Goal: Task Accomplishment & Management: Manage account settings

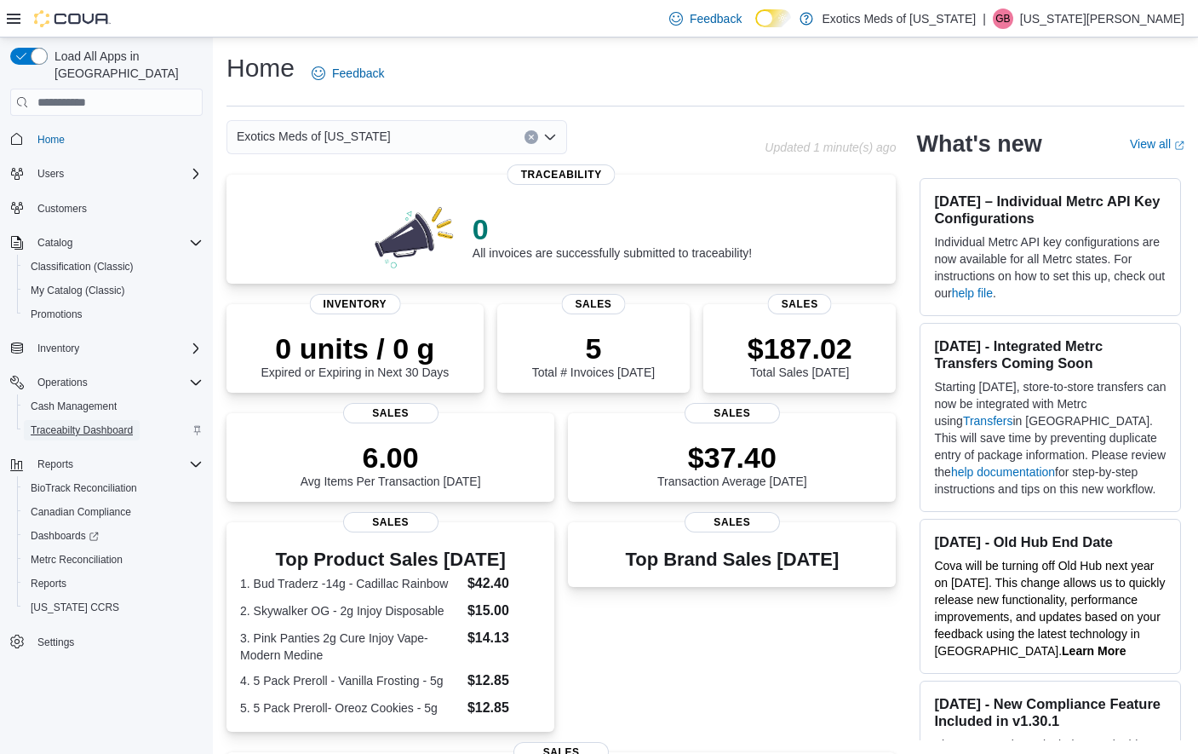
click at [106, 420] on span "Traceabilty Dashboard" at bounding box center [82, 430] width 102 height 20
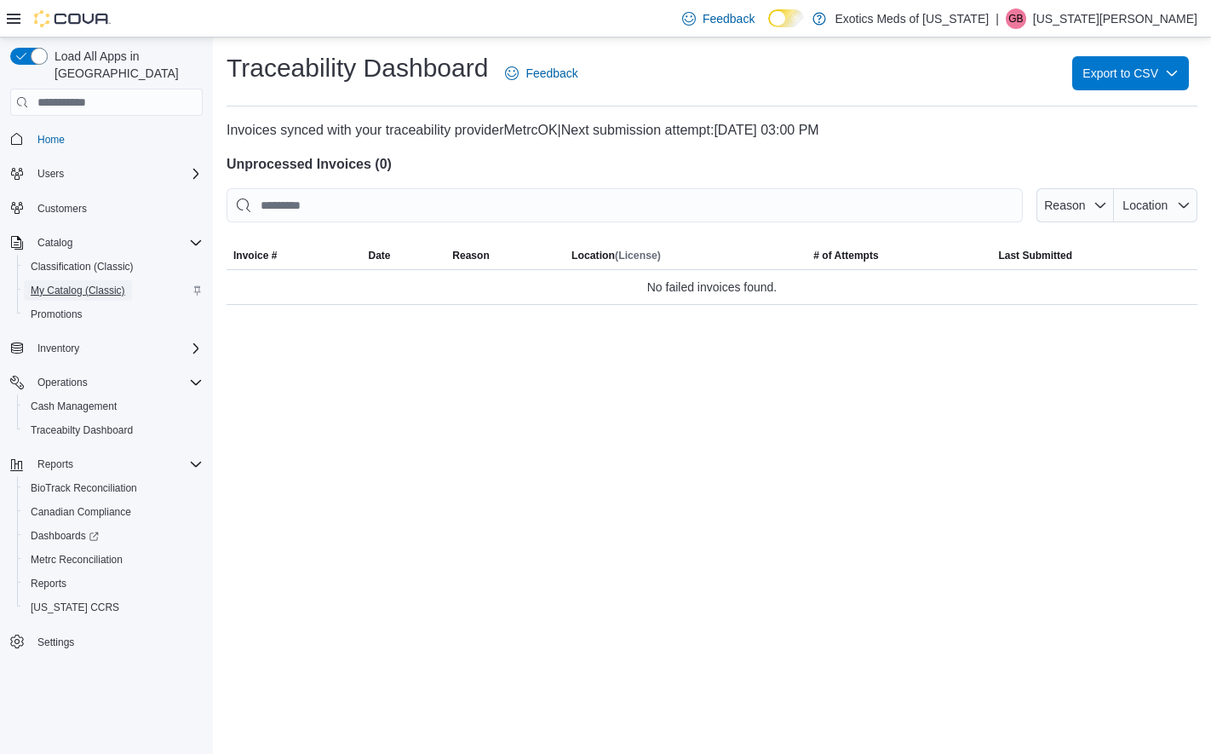
click at [51, 284] on span "My Catalog (Classic)" at bounding box center [78, 291] width 95 height 14
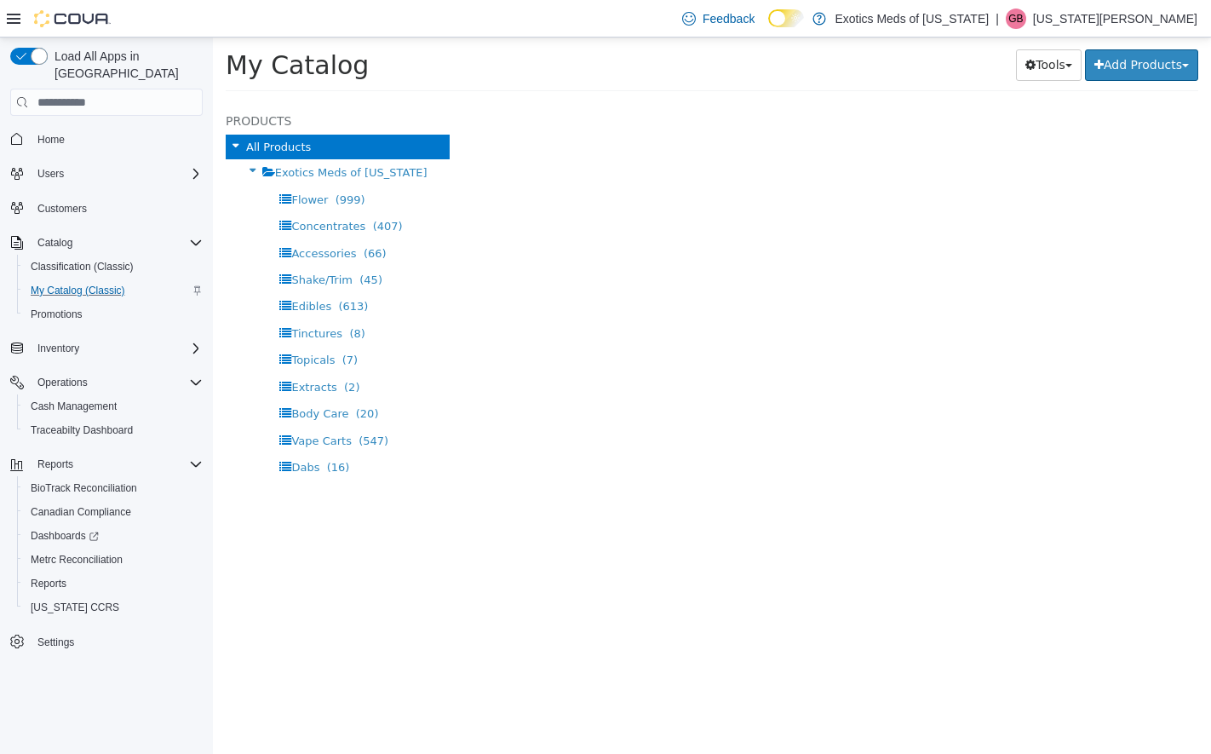
select select "**********"
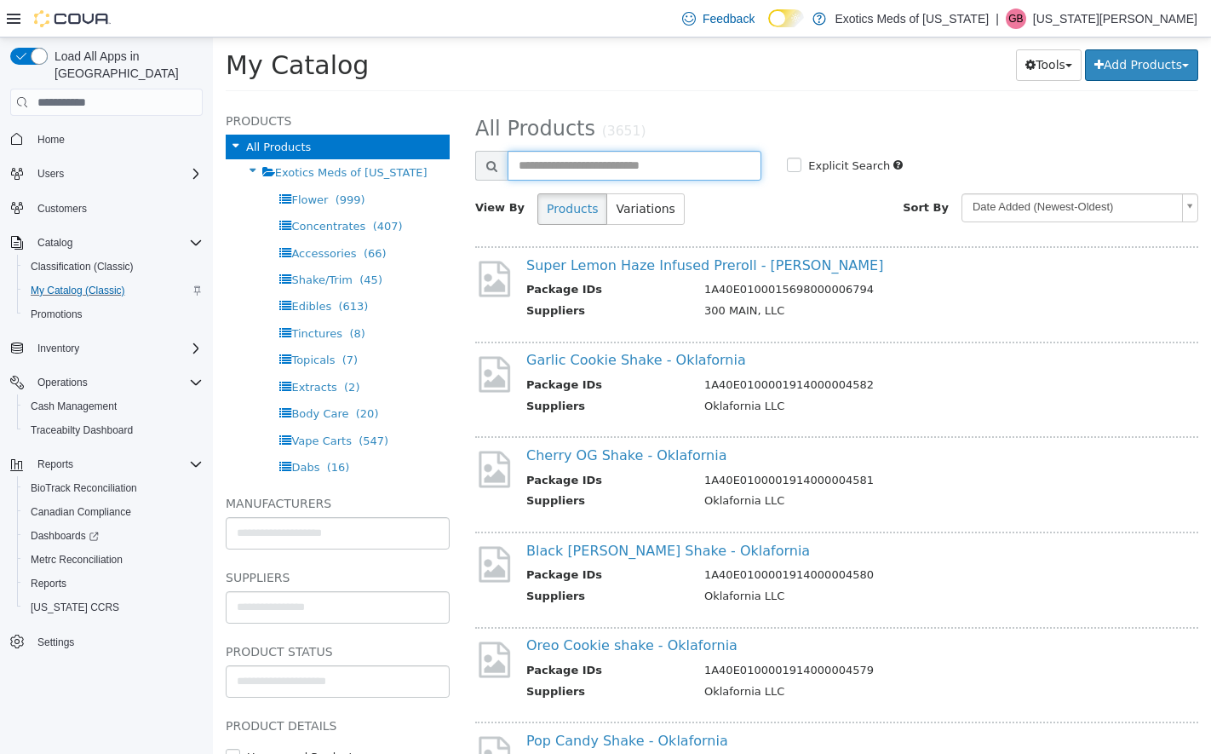
drag, startPoint x: 633, startPoint y: 157, endPoint x: 624, endPoint y: 158, distance: 8.6
click at [634, 157] on input "text" at bounding box center [635, 166] width 254 height 30
type input "**********"
select select "**********"
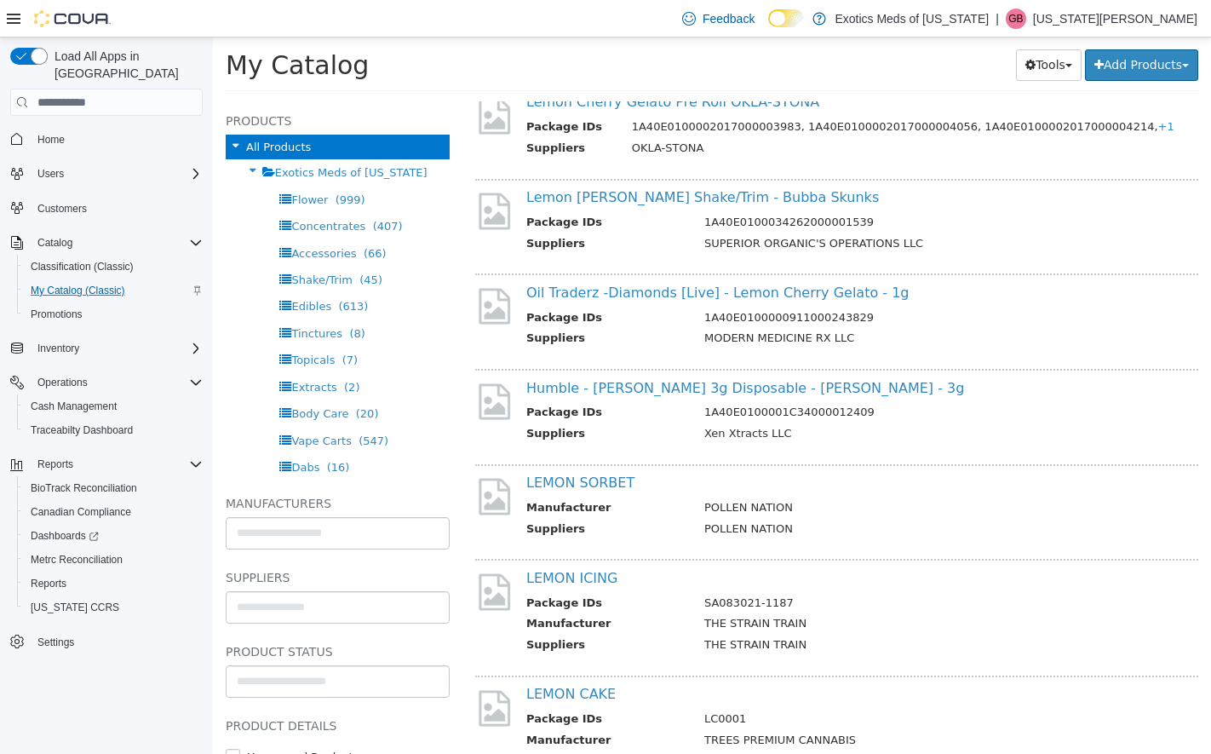
scroll to position [1277, 0]
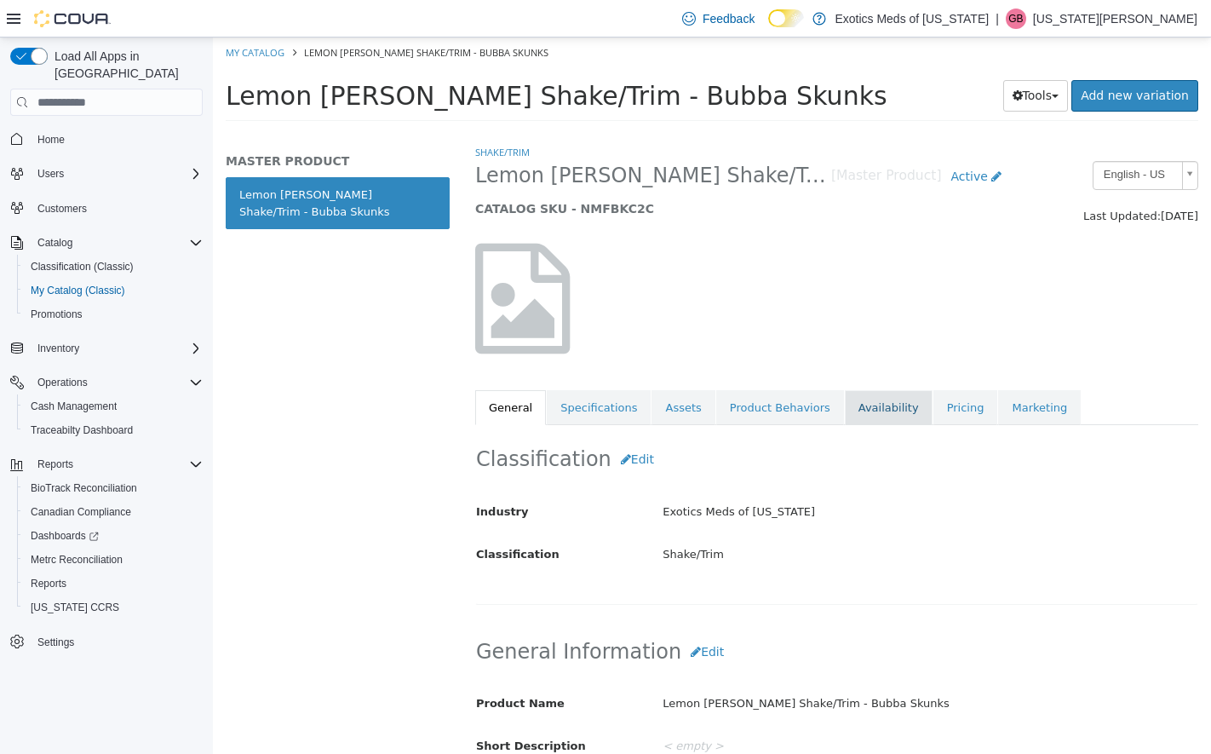
click at [847, 410] on link "Availability" at bounding box center [889, 408] width 88 height 36
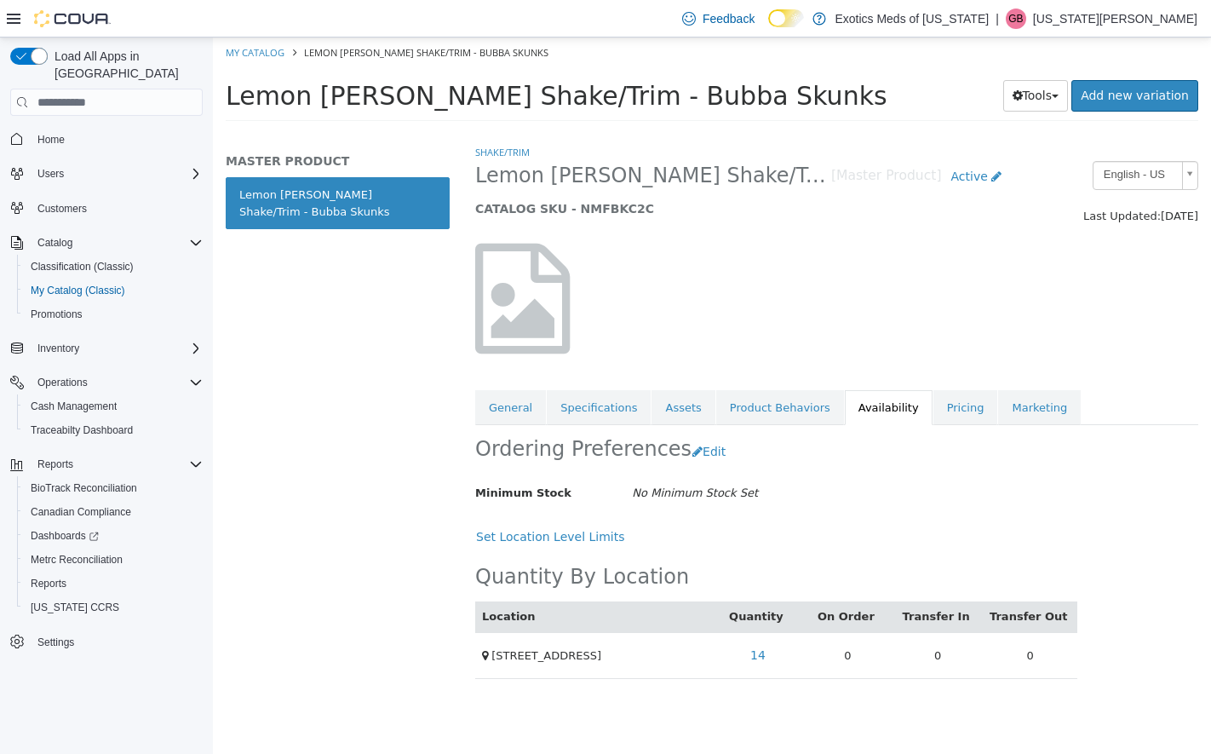
click at [1184, 512] on div "Shake/Trim Lemon Cherry Sherbert Shake/Trim - Bubba Skunks [Master Product] Act…" at bounding box center [836, 449] width 748 height 610
click at [1004, 409] on link "Marketing" at bounding box center [1039, 408] width 83 height 36
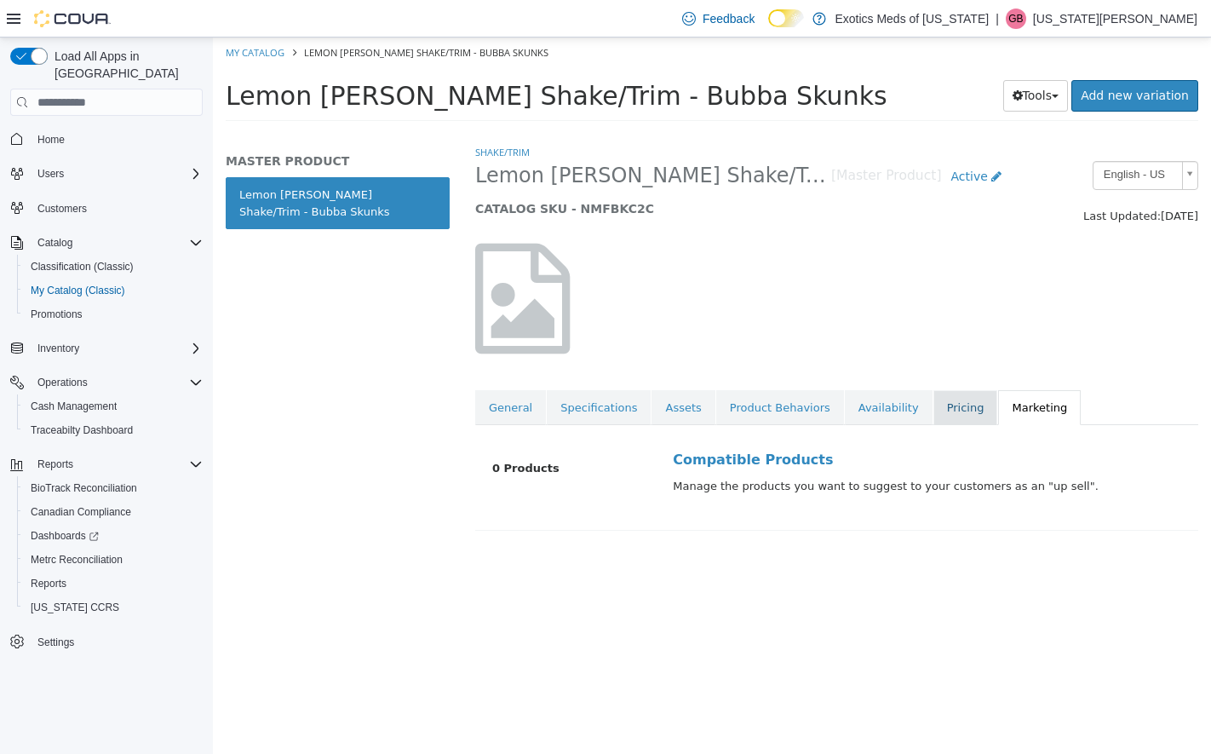
click at [933, 407] on link "Pricing" at bounding box center [965, 408] width 65 height 36
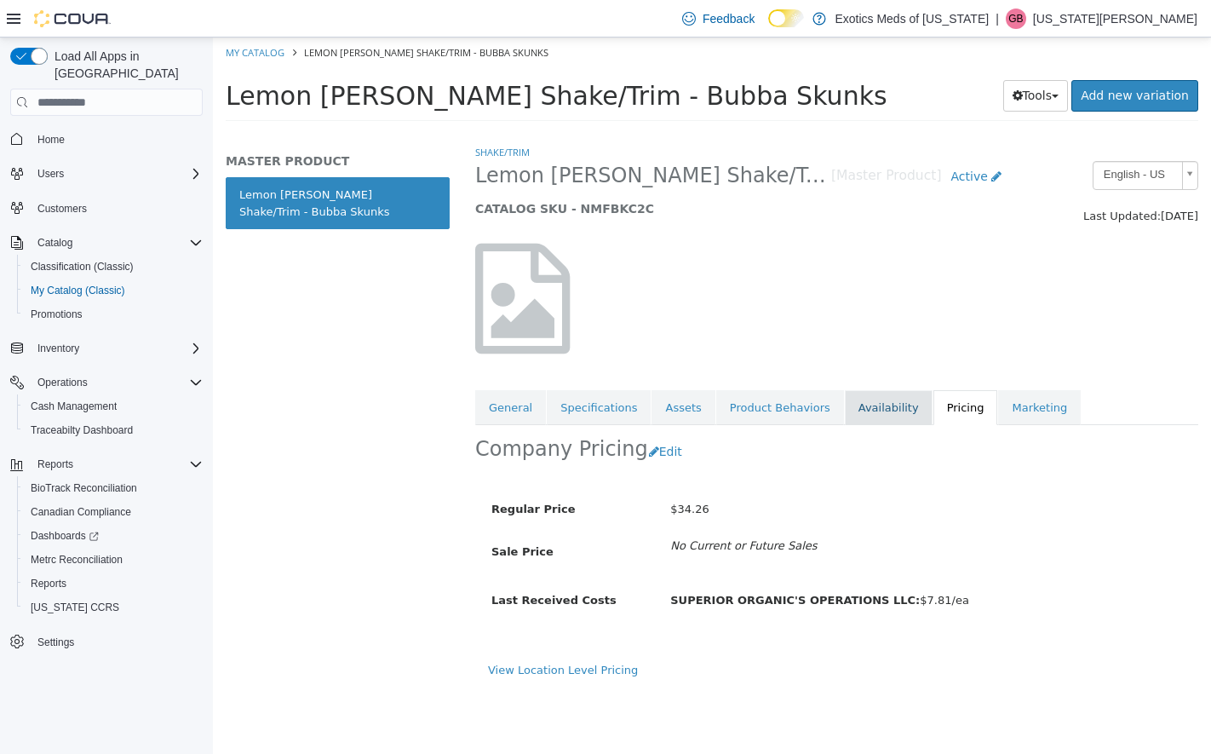
click at [859, 412] on link "Availability" at bounding box center [889, 408] width 88 height 36
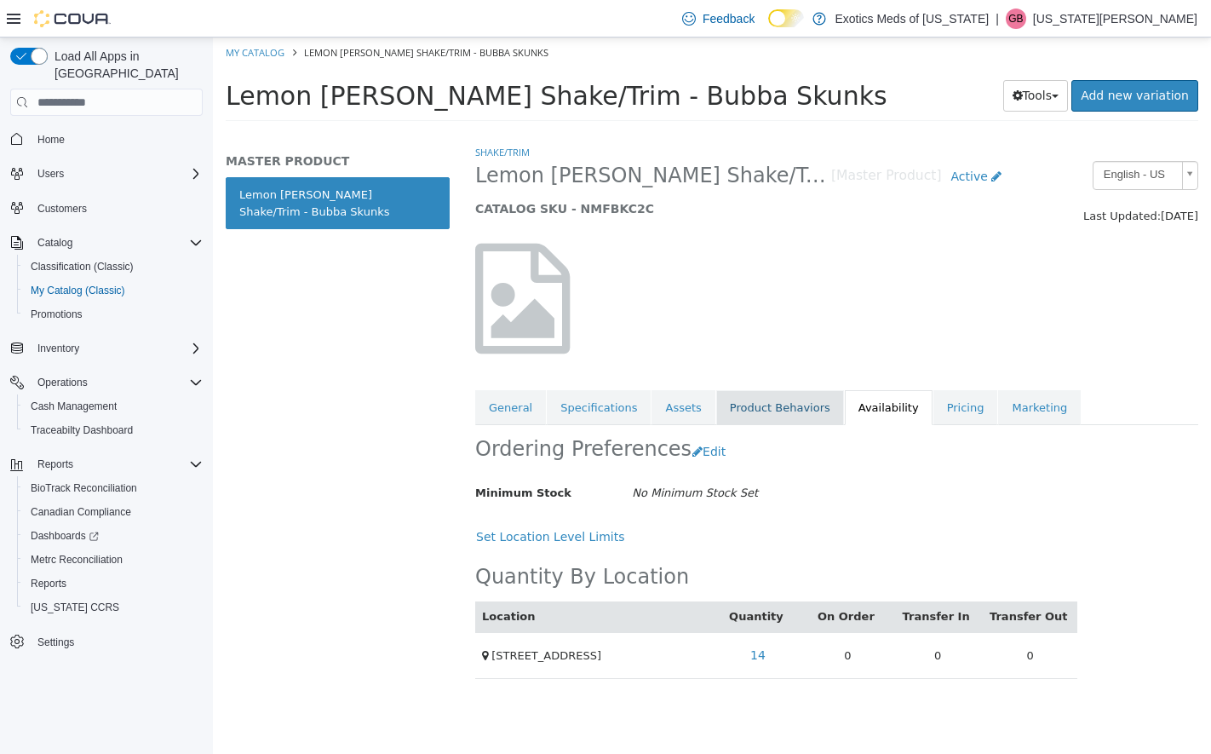
click at [759, 409] on link "Product Behaviors" at bounding box center [780, 408] width 128 height 36
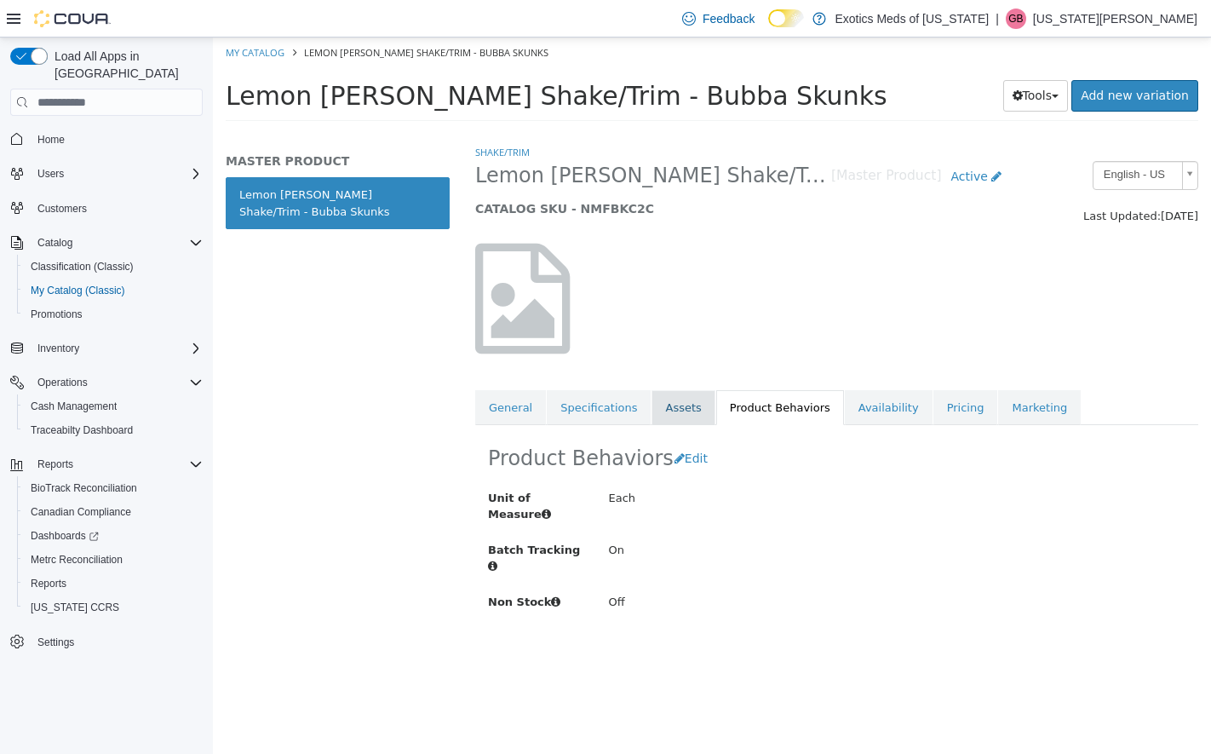
click at [657, 404] on link "Assets" at bounding box center [682, 408] width 63 height 36
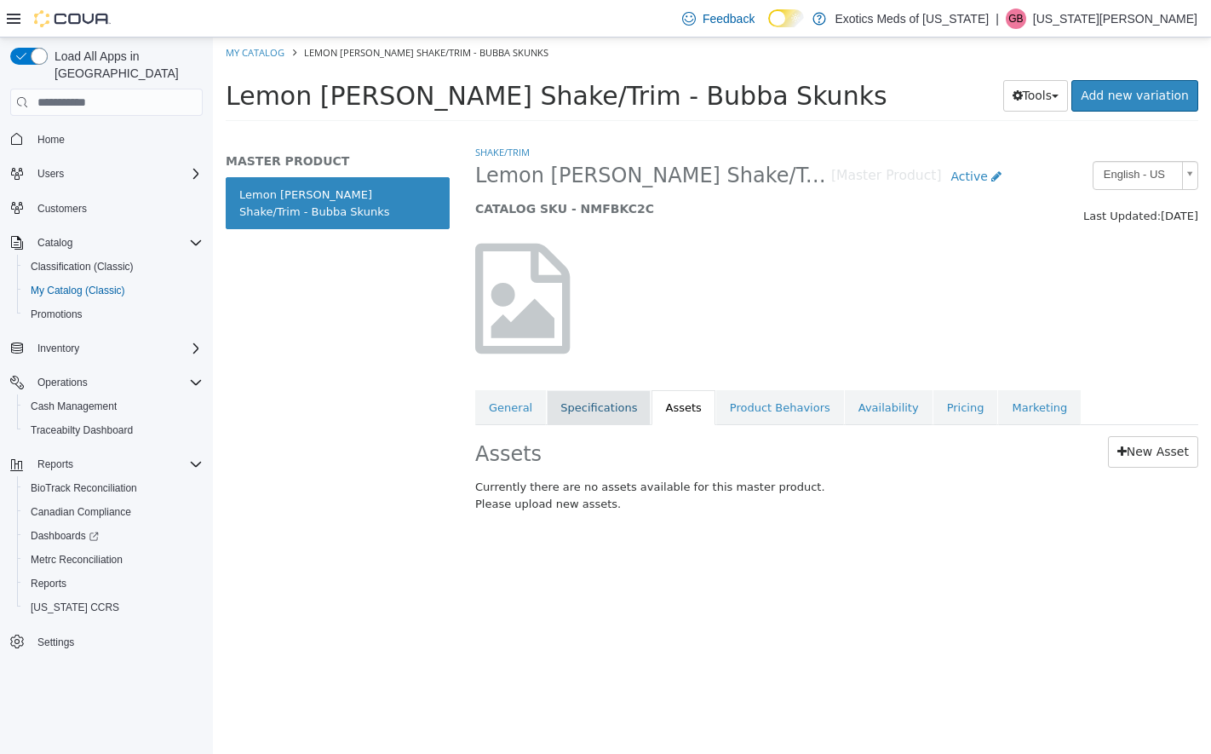
click at [593, 408] on link "Specifications" at bounding box center [599, 408] width 104 height 36
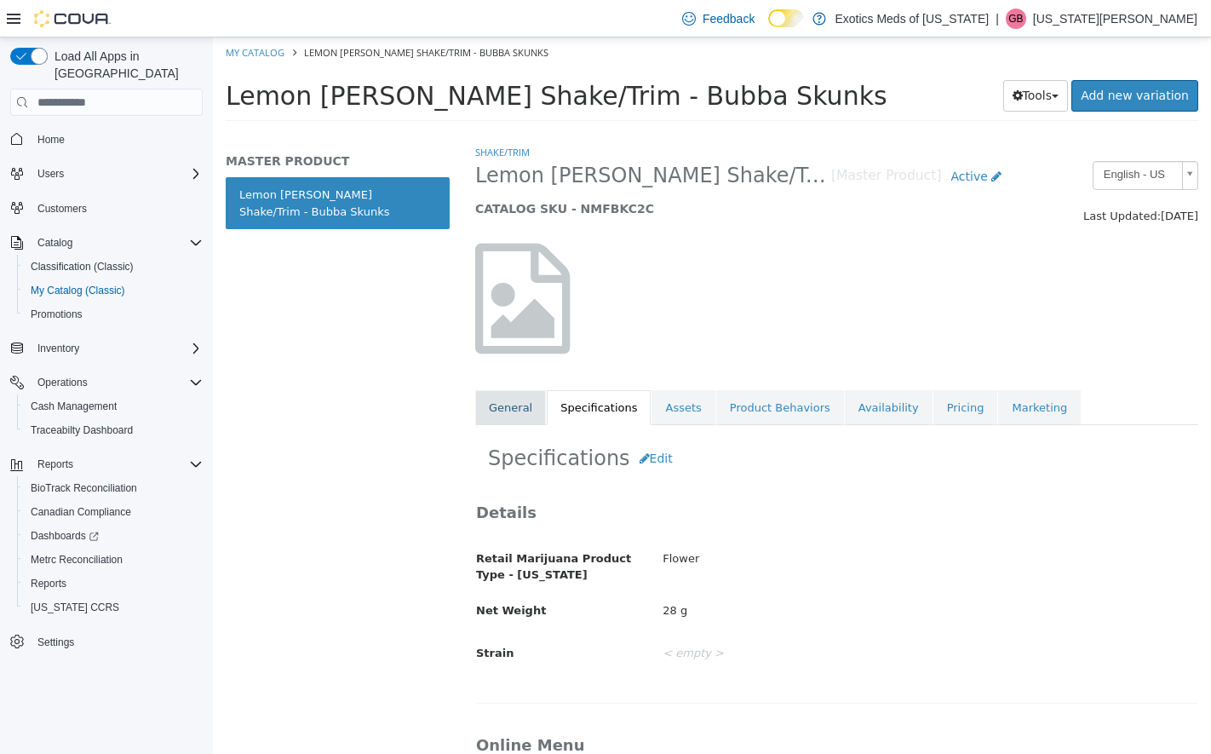
click at [501, 406] on link "General" at bounding box center [510, 408] width 71 height 36
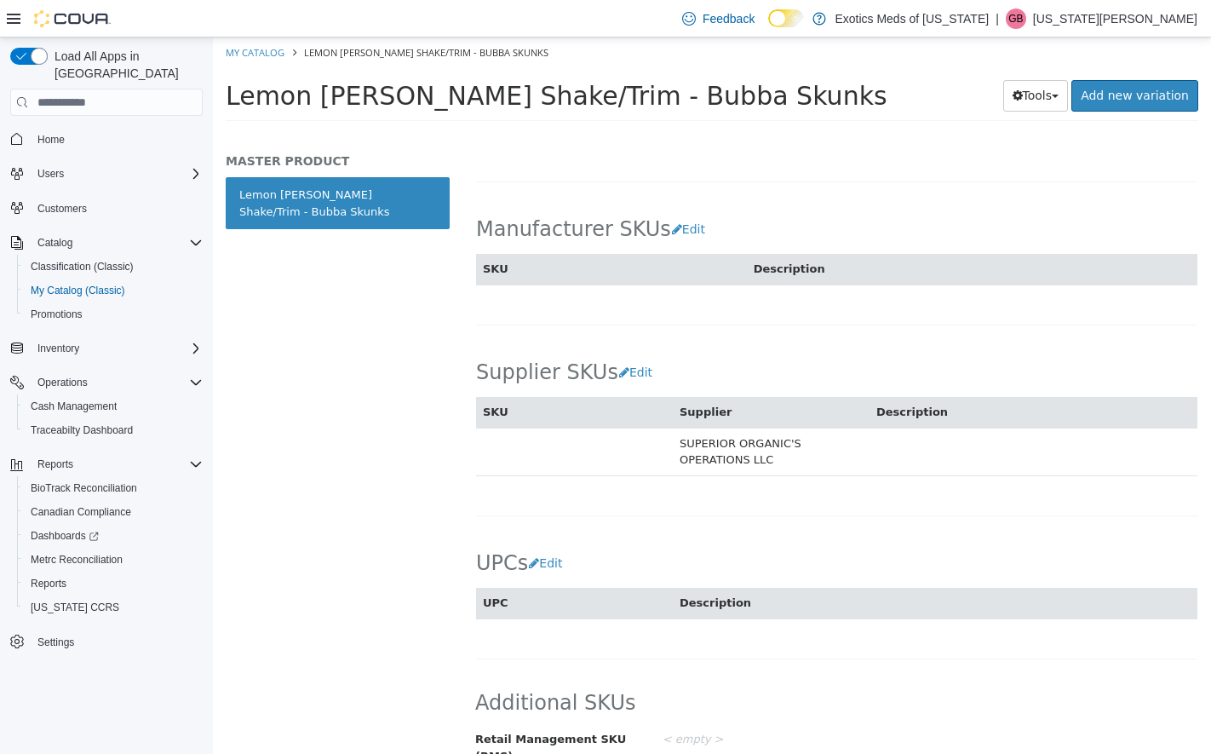
scroll to position [905, 0]
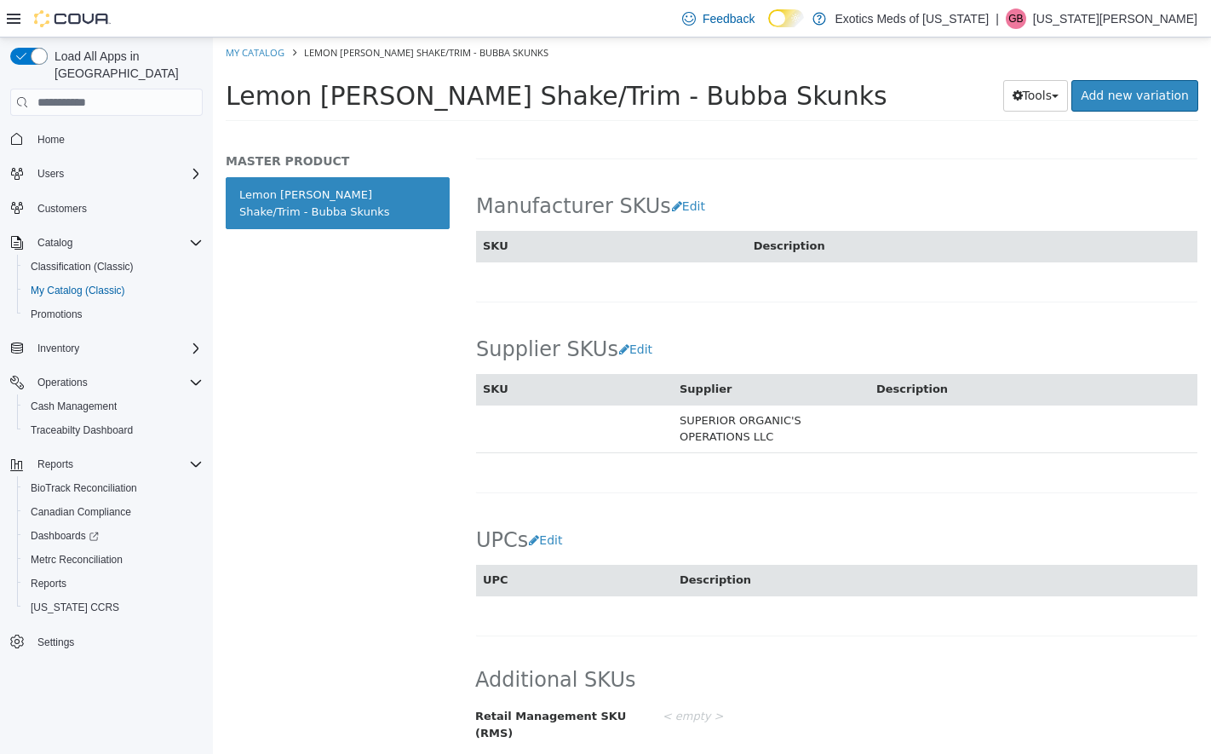
click at [1106, 168] on div "Manufacturer Edit Manufacturer < empty > Cancel Save" at bounding box center [836, 103] width 723 height 137
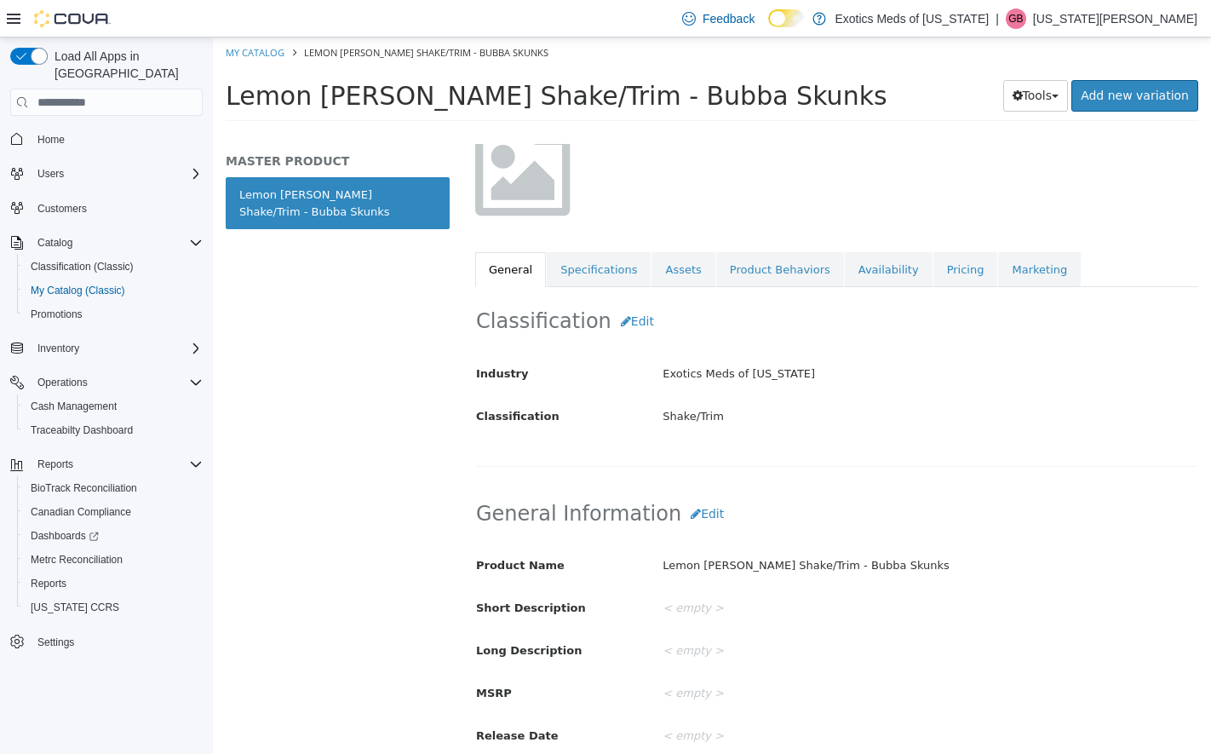
scroll to position [0, 0]
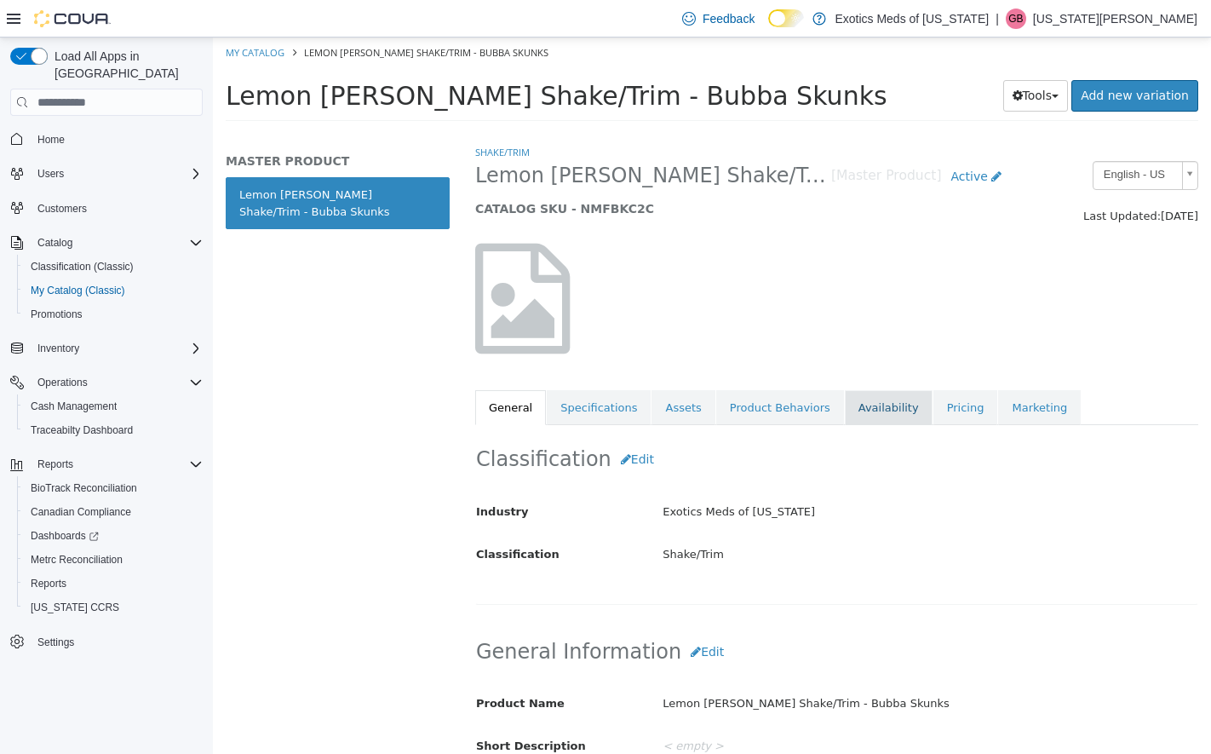
click at [845, 399] on link "Availability" at bounding box center [889, 408] width 88 height 36
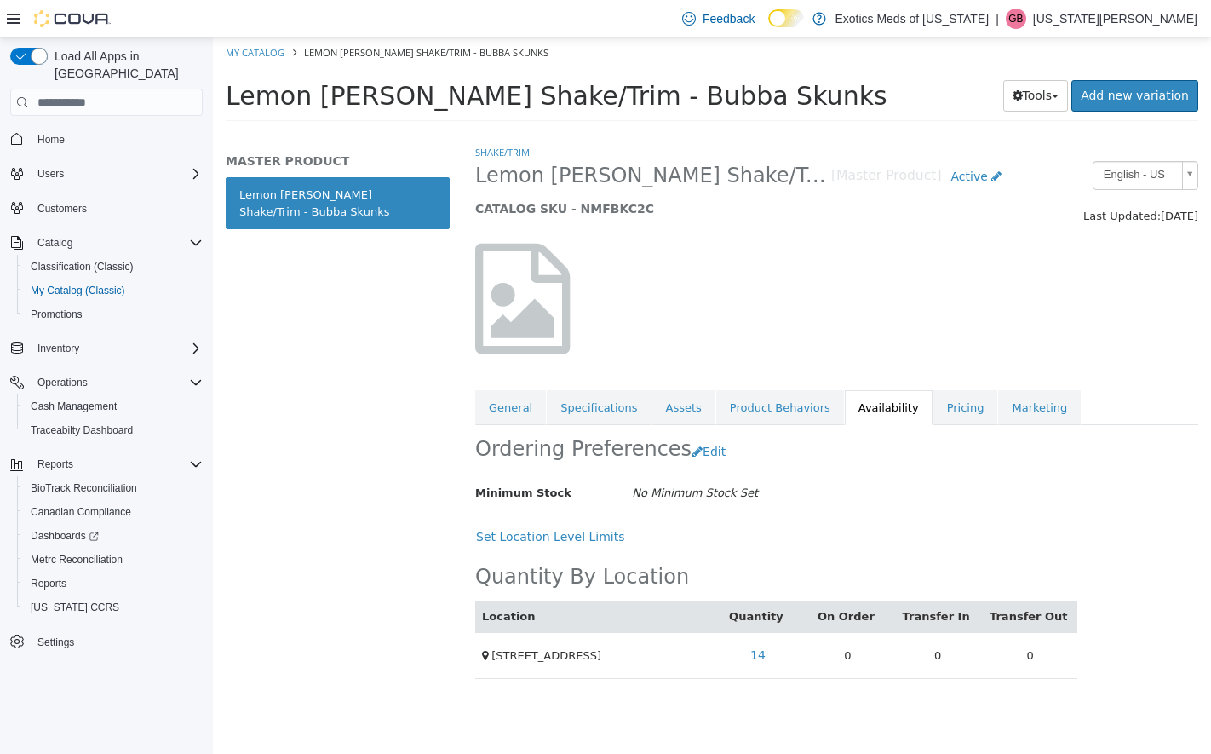
click at [1019, 734] on div "Shake/Trim Lemon Cherry Sherbert Shake/Trim - Bubba Skunks [Master Product] Act…" at bounding box center [836, 449] width 748 height 610
